Goal: Navigation & Orientation: Find specific page/section

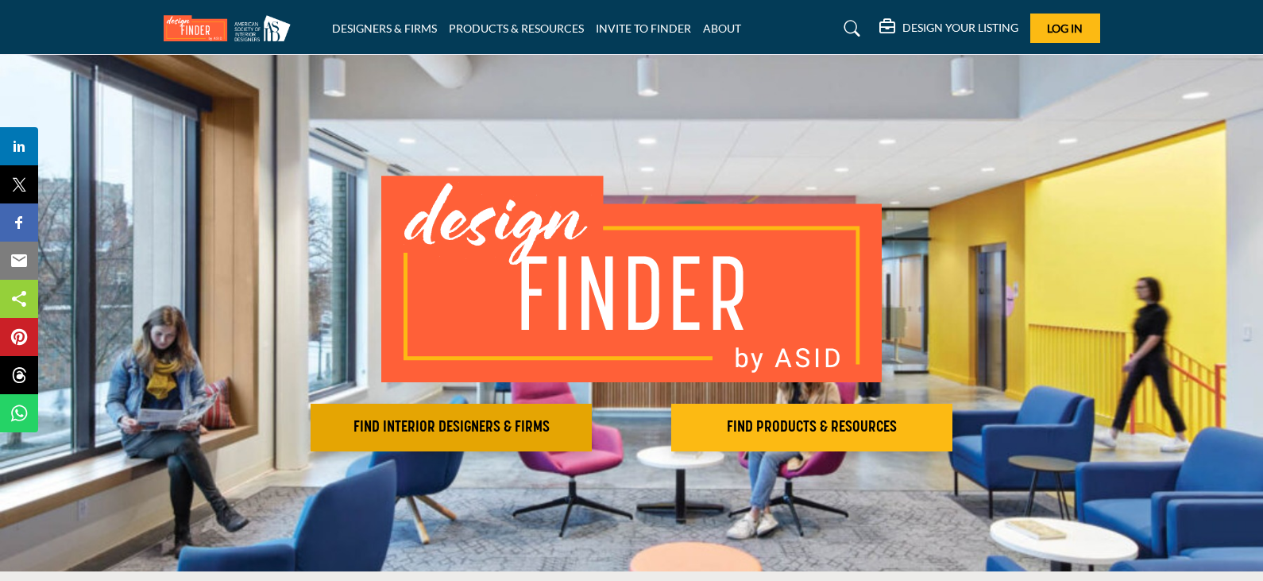
click at [478, 420] on h2 "FIND INTERIOR DESIGNERS & FIRMS" at bounding box center [451, 427] width 272 height 19
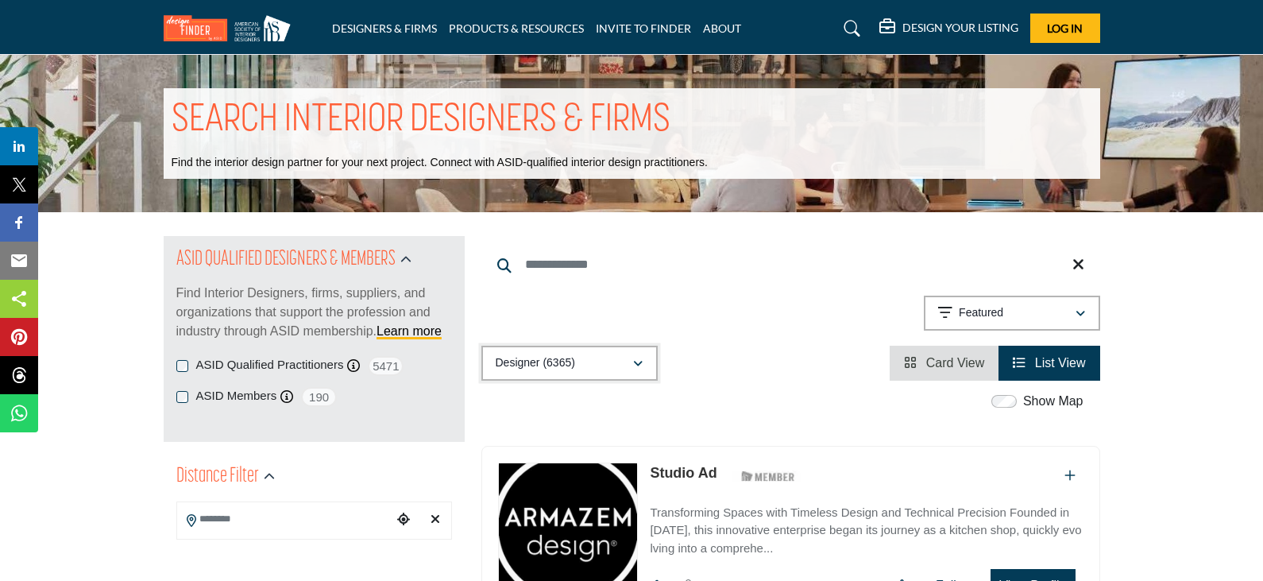
click at [636, 365] on icon "button" at bounding box center [638, 363] width 10 height 11
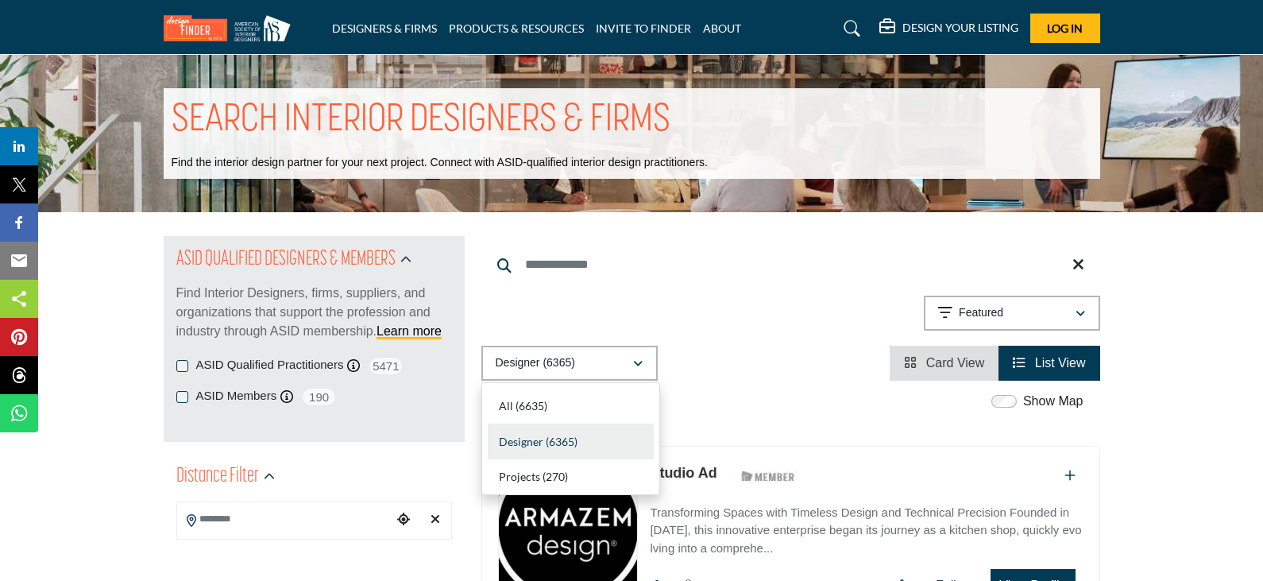
click at [590, 444] on div "Designer (6365)" at bounding box center [571, 442] width 166 height 36
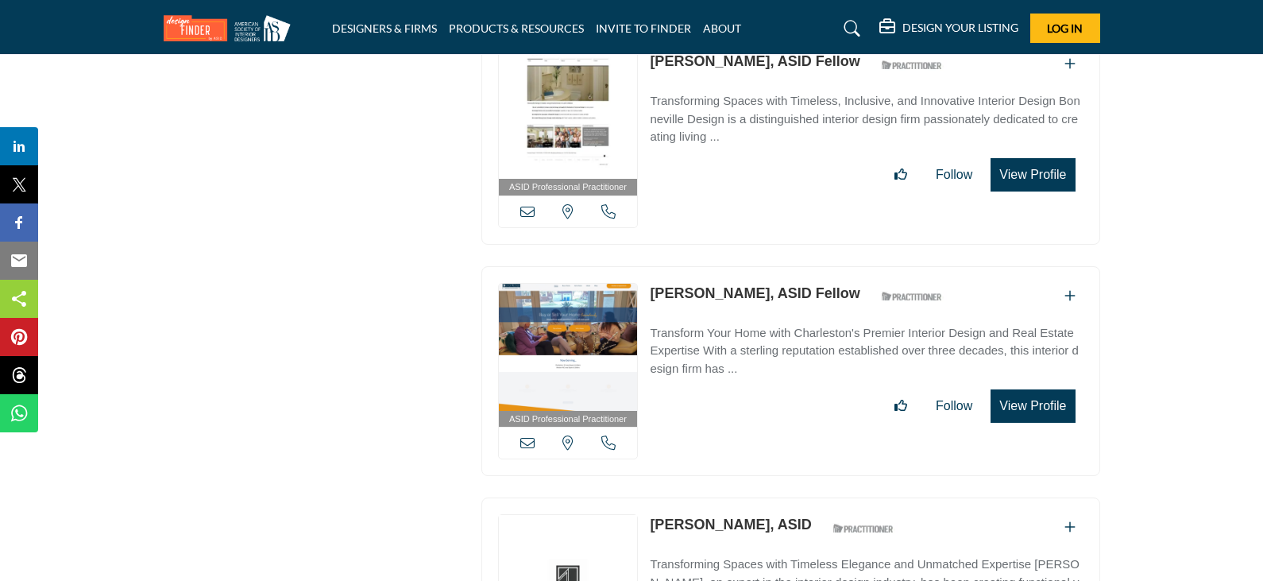
scroll to position [17082, 0]
